Goal: Information Seeking & Learning: Learn about a topic

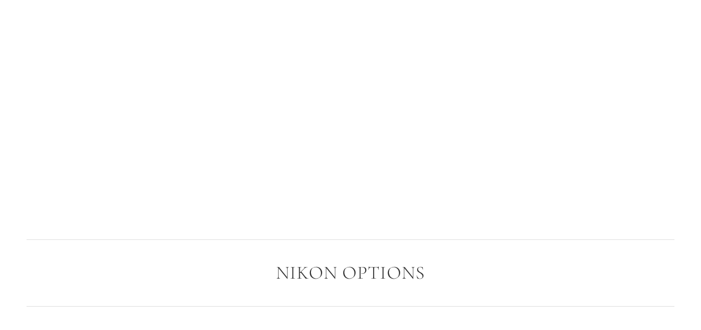
scroll to position [1538, 0]
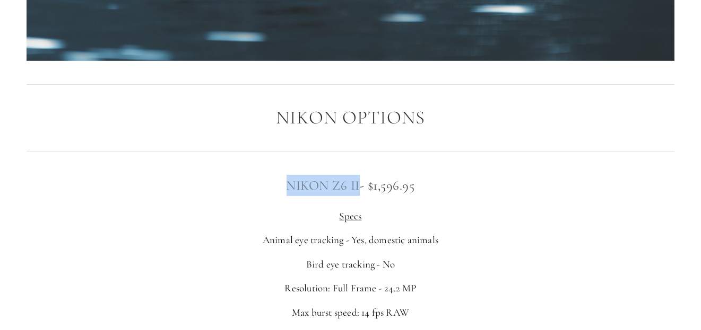
drag, startPoint x: 273, startPoint y: 200, endPoint x: 357, endPoint y: 199, distance: 84.9
click at [357, 196] on h3 "Nikon Z6 II - $1,596.95" at bounding box center [351, 185] width 648 height 21
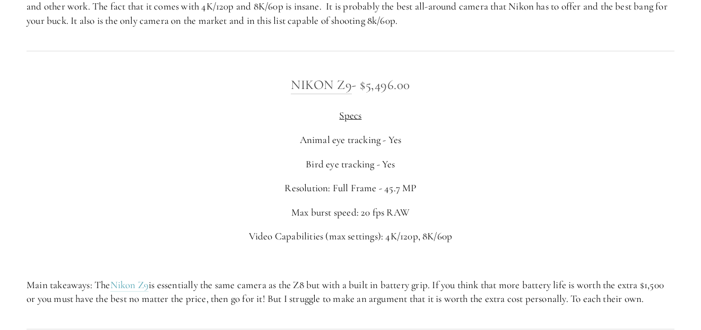
scroll to position [2228, 0]
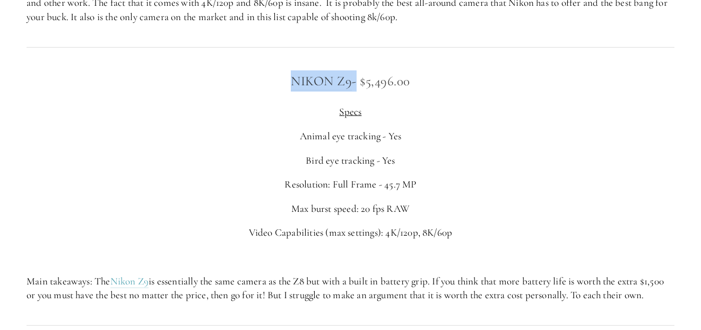
drag, startPoint x: 276, startPoint y: 90, endPoint x: 356, endPoint y: 97, distance: 80.3
click at [356, 92] on h3 "Nikon Z9 - $5,496.00" at bounding box center [351, 81] width 648 height 21
drag, startPoint x: 337, startPoint y: 92, endPoint x: 322, endPoint y: 99, distance: 15.9
copy h3 "Nikon Z9 -"
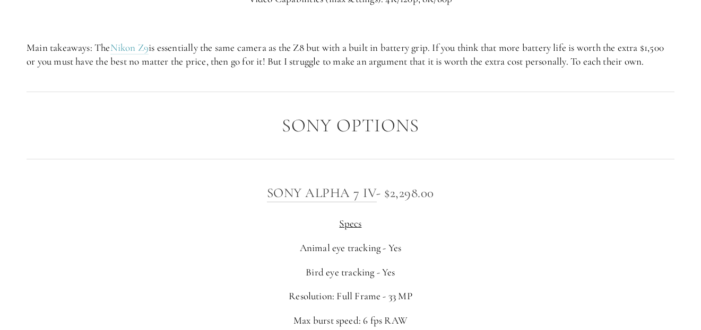
scroll to position [2492, 0]
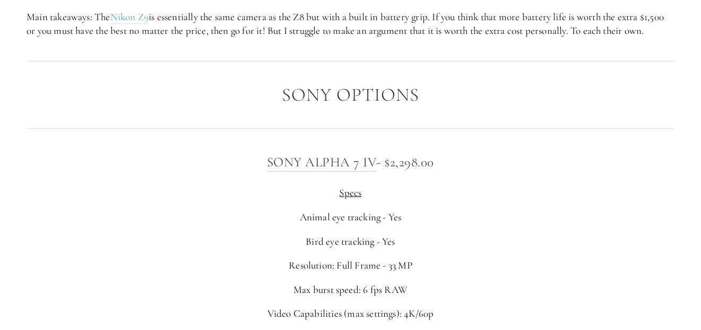
click at [230, 173] on h3 "Sony Alpha 7 IV - $2,298.00" at bounding box center [351, 162] width 648 height 21
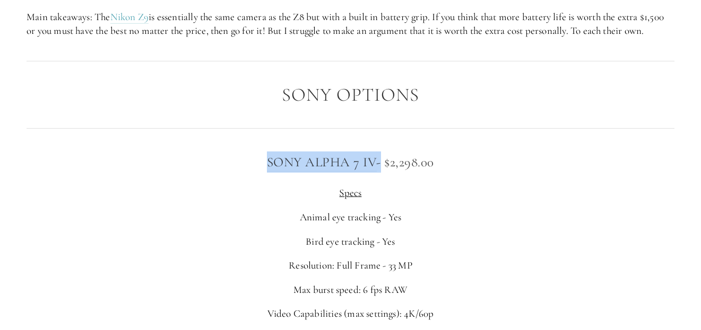
drag, startPoint x: 283, startPoint y: 188, endPoint x: 379, endPoint y: 192, distance: 96.6
click at [379, 173] on h3 "Sony Alpha 7 IV - $2,298.00" at bounding box center [351, 162] width 648 height 21
copy h3 "Sony Alpha 7 IV"
